Goal: Information Seeking & Learning: Learn about a topic

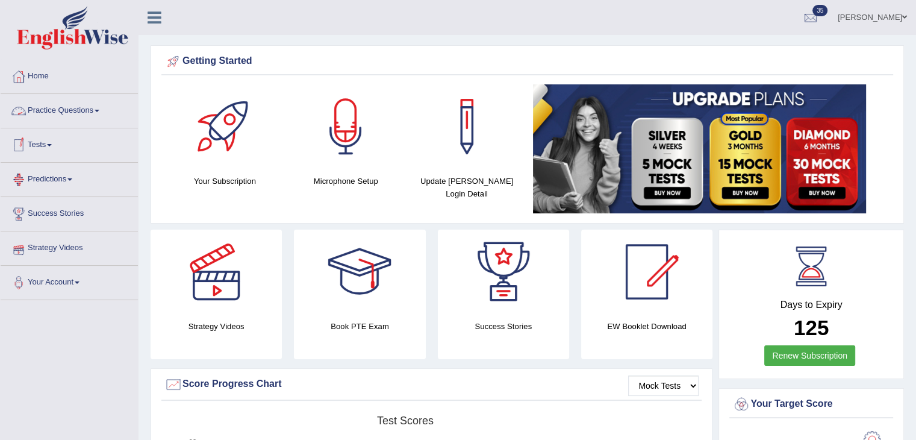
click at [92, 108] on link "Practice Questions" at bounding box center [69, 109] width 137 height 30
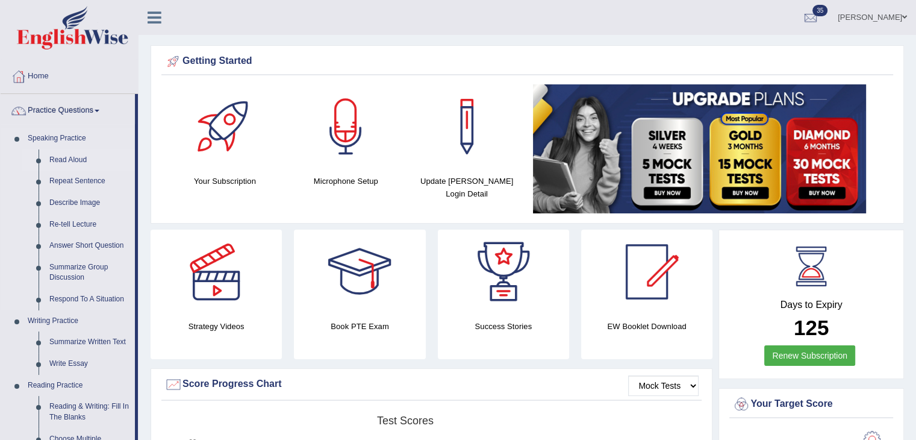
click at [67, 158] on link "Read Aloud" at bounding box center [89, 160] width 91 height 22
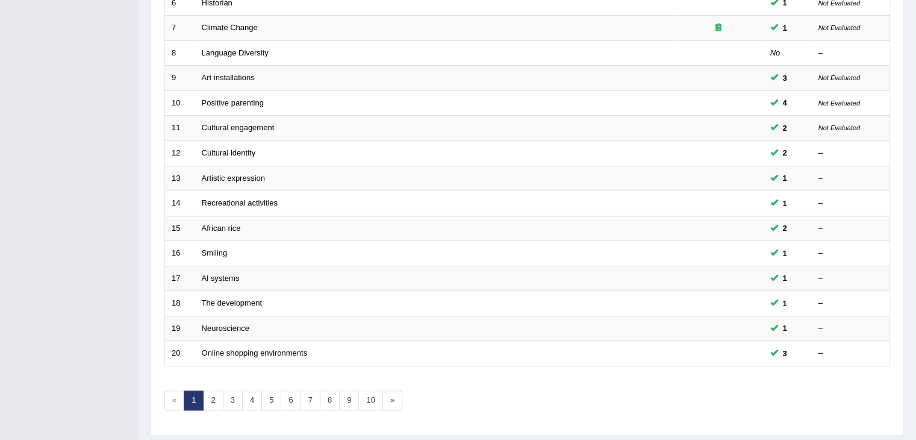
scroll to position [354, 0]
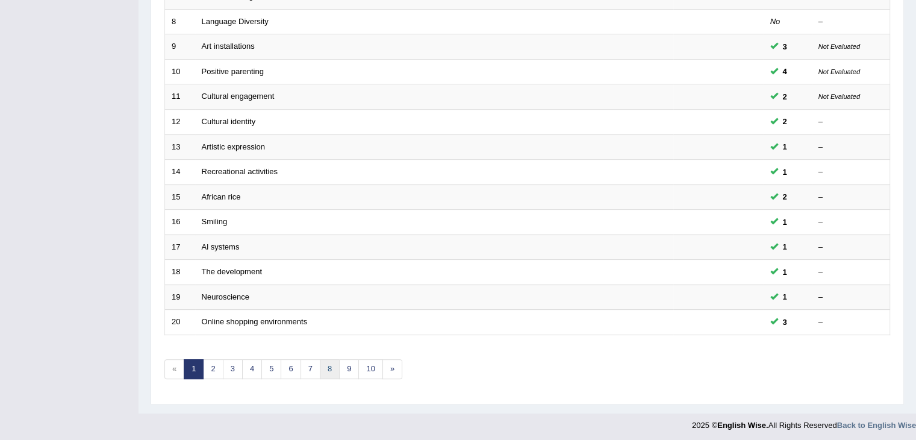
click at [329, 365] on link "8" at bounding box center [330, 369] width 20 height 20
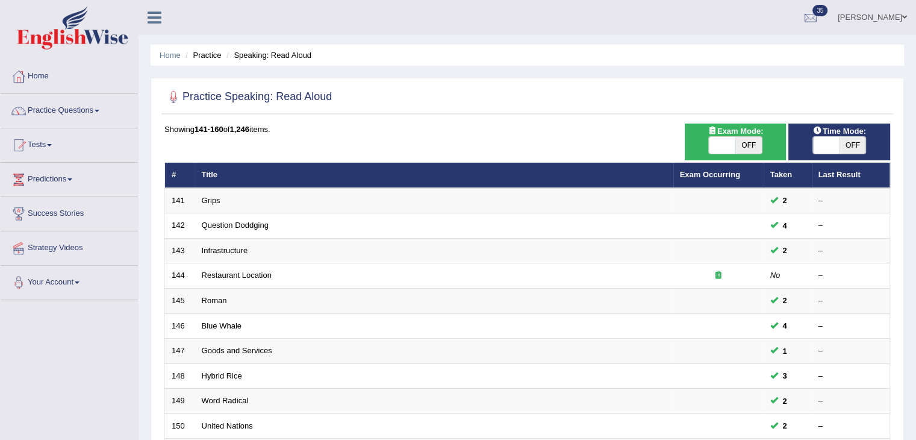
scroll to position [354, 0]
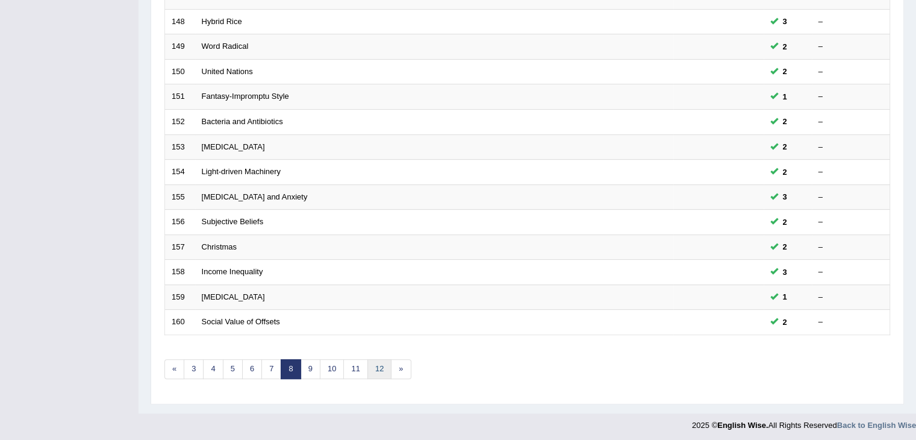
click at [383, 367] on link "12" at bounding box center [380, 369] width 24 height 20
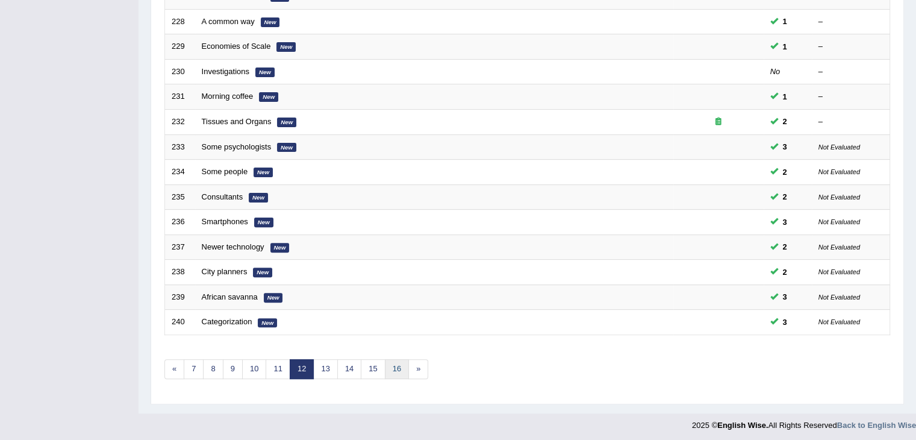
click at [393, 365] on link "16" at bounding box center [397, 369] width 24 height 20
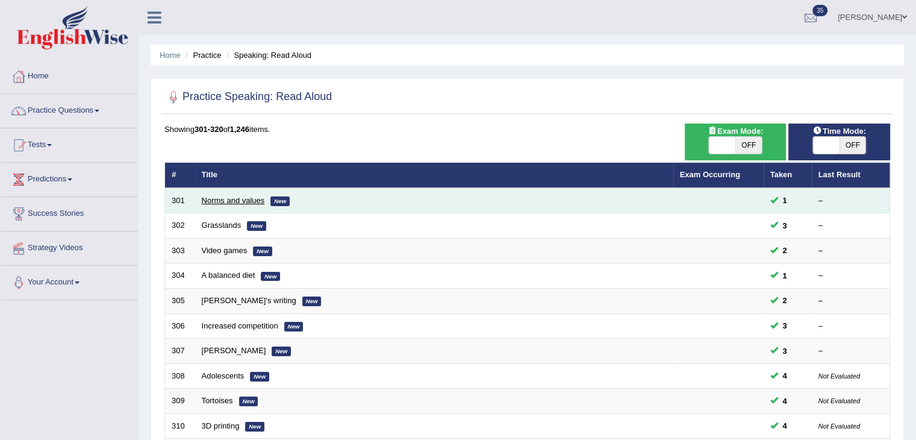
click at [246, 201] on link "Norms and values" at bounding box center [233, 200] width 63 height 9
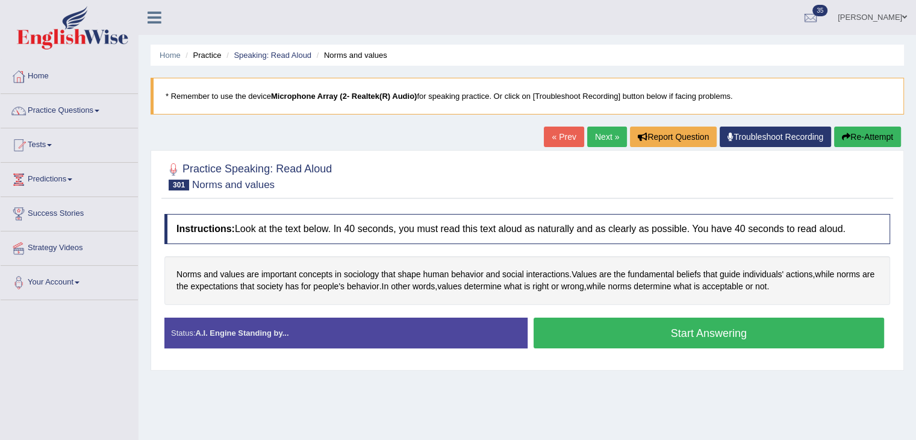
click at [588, 131] on link "Next »" at bounding box center [607, 137] width 40 height 20
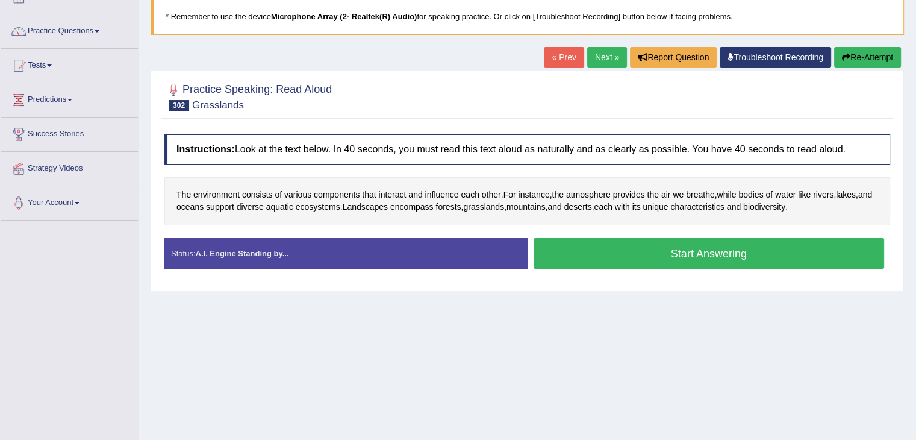
click at [604, 61] on link "Next »" at bounding box center [607, 57] width 40 height 20
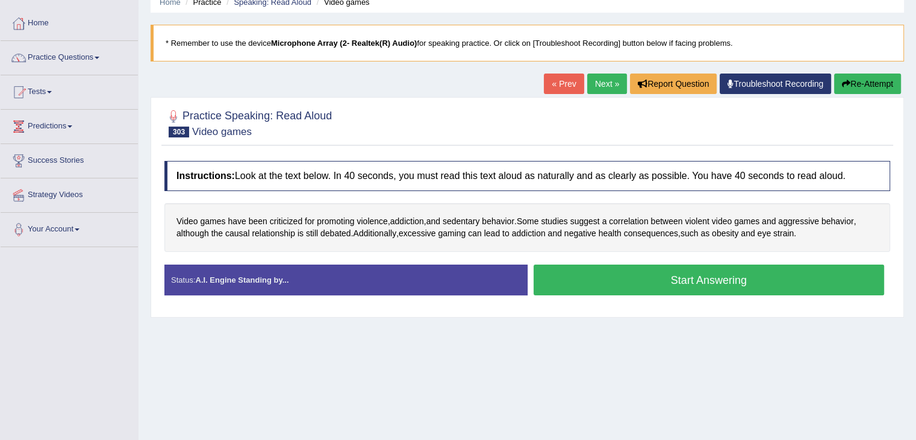
click at [608, 80] on link "Next »" at bounding box center [607, 84] width 40 height 20
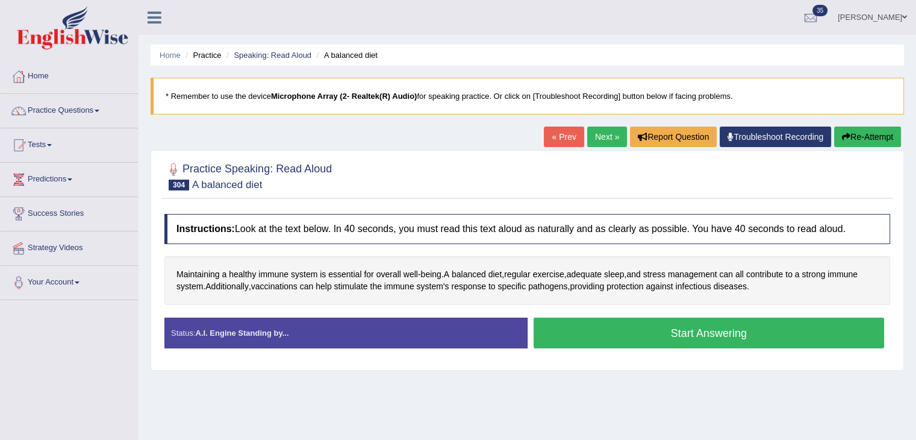
click at [595, 139] on link "Next »" at bounding box center [607, 137] width 40 height 20
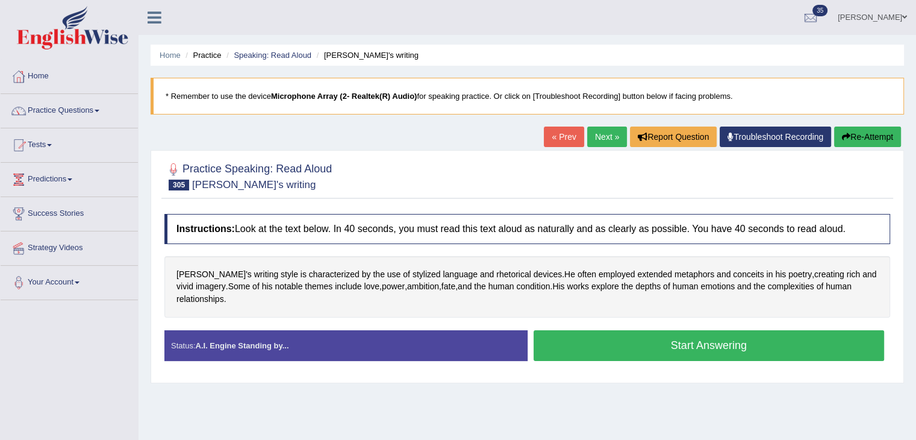
click at [597, 140] on link "Next »" at bounding box center [607, 137] width 40 height 20
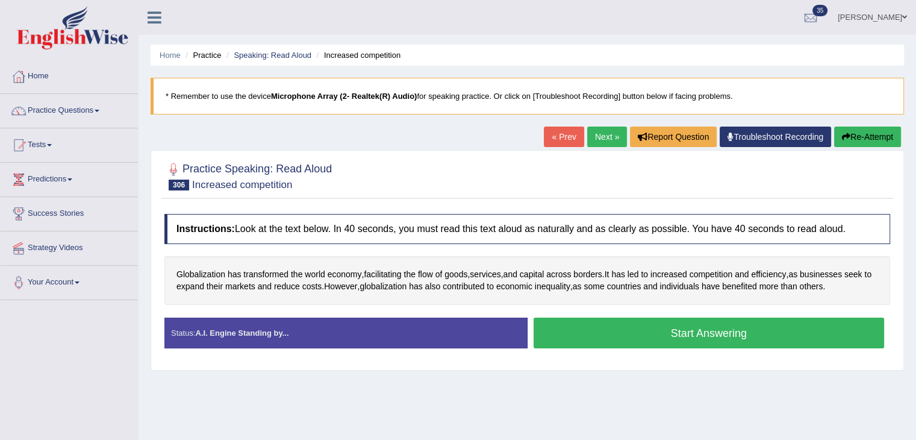
click at [597, 140] on link "Next »" at bounding box center [607, 137] width 40 height 20
